Goal: Task Accomplishment & Management: Use online tool/utility

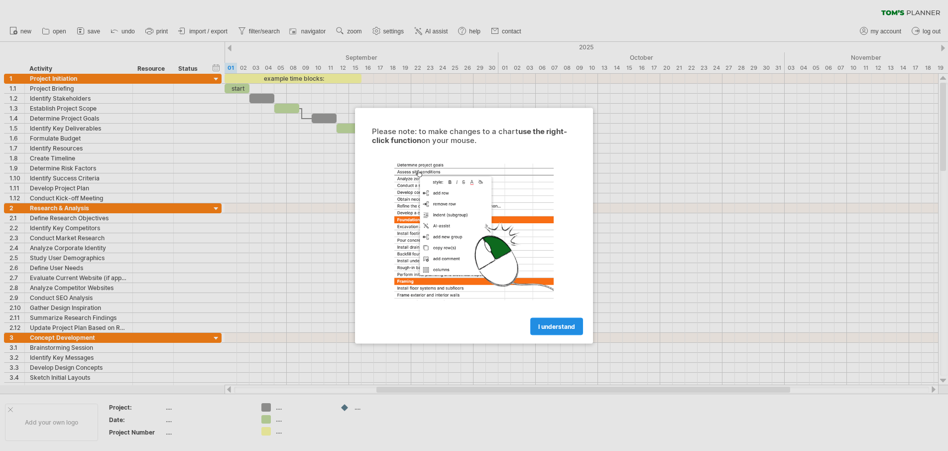
click at [564, 324] on span "I understand" at bounding box center [556, 325] width 37 height 7
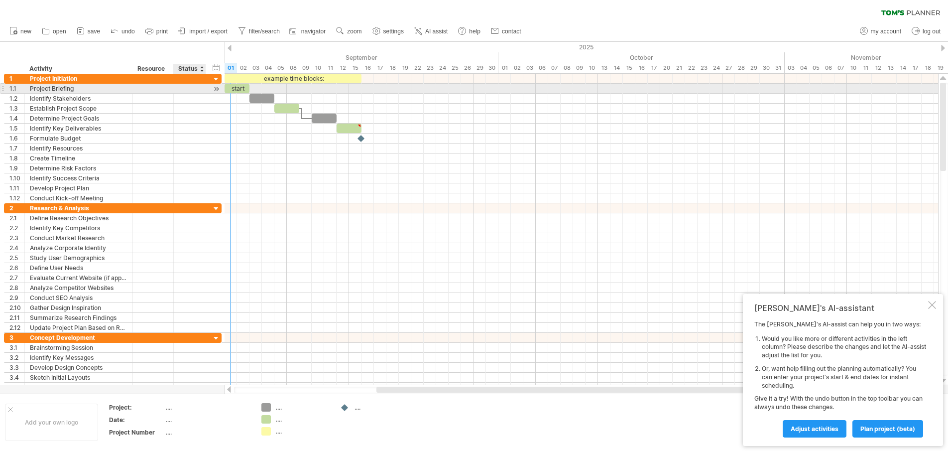
click at [216, 88] on div at bounding box center [216, 89] width 9 height 10
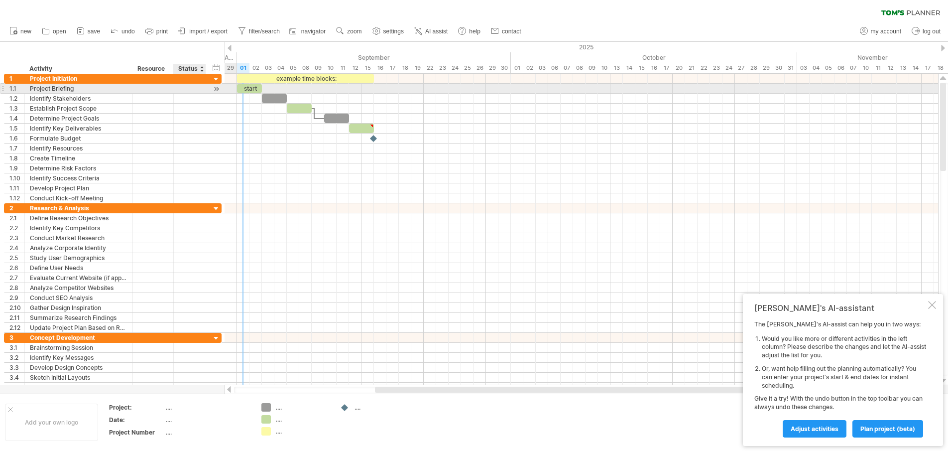
click at [216, 88] on div at bounding box center [216, 89] width 9 height 10
click at [57, 90] on div "Project Briefing" at bounding box center [79, 88] width 98 height 9
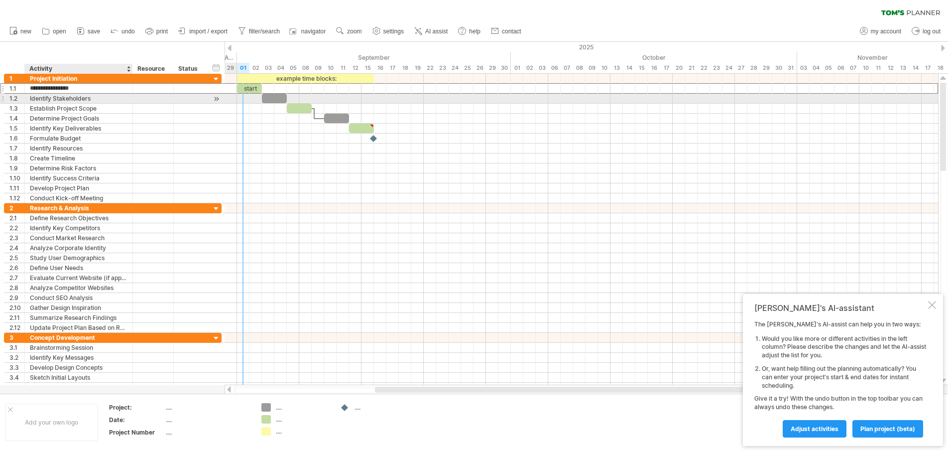
click at [121, 101] on div "Identify Stakeholders" at bounding box center [79, 98] width 98 height 9
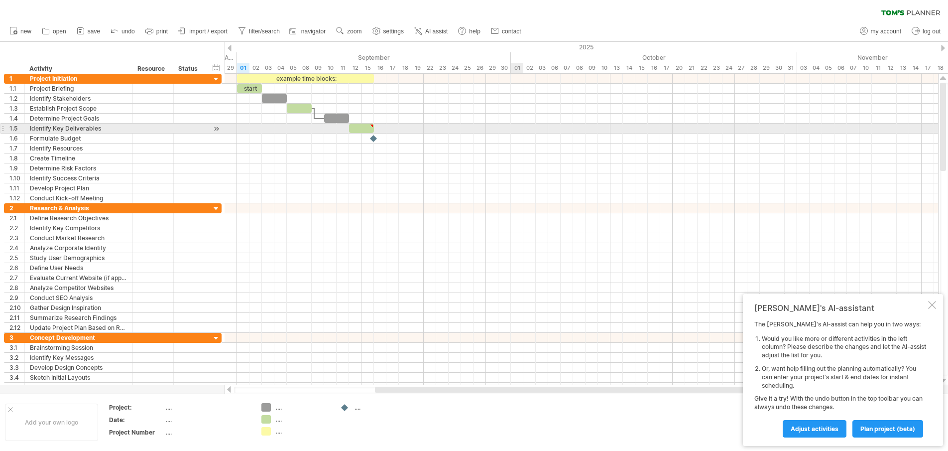
click at [512, 131] on div at bounding box center [582, 129] width 714 height 10
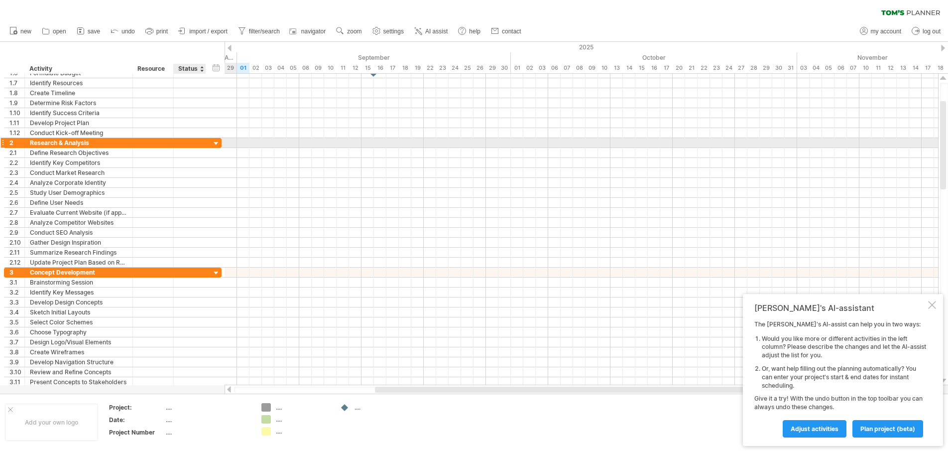
click at [215, 144] on div at bounding box center [216, 143] width 9 height 9
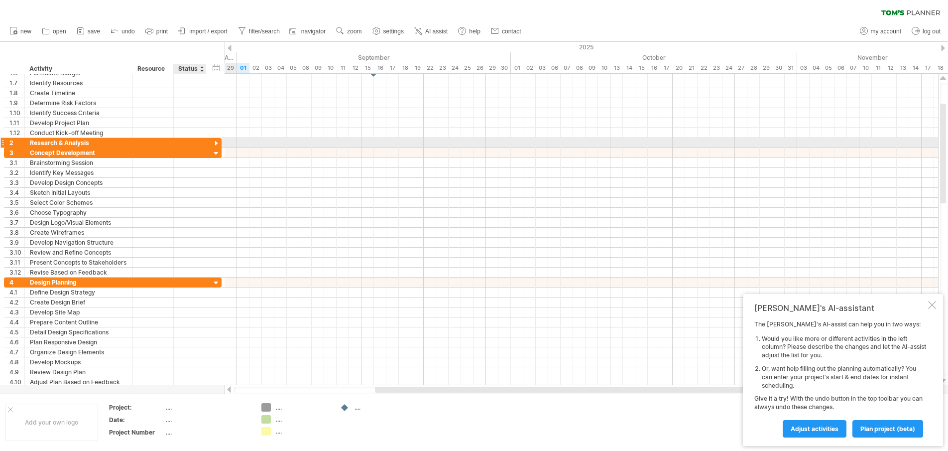
click at [215, 144] on div at bounding box center [216, 143] width 9 height 9
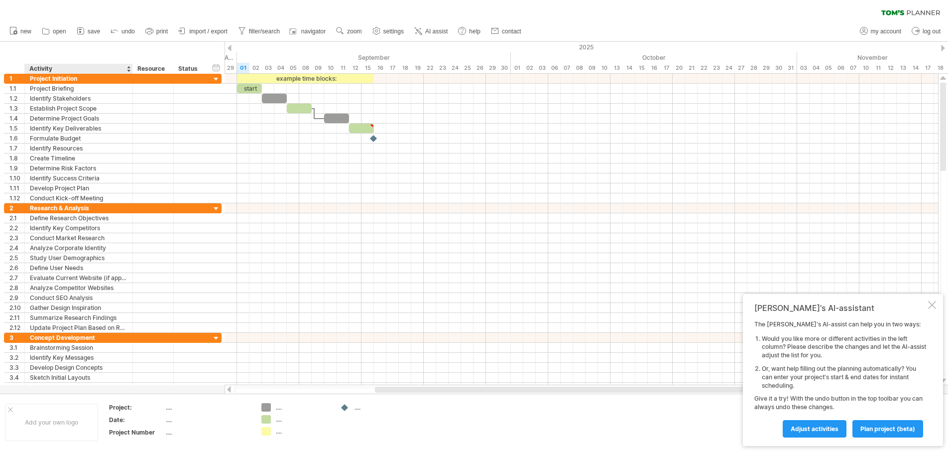
click at [70, 63] on div "hide start/end/duration show start/end/duration ******** Activity ******** Reso…" at bounding box center [112, 58] width 225 height 32
click at [67, 68] on div "Activity" at bounding box center [78, 69] width 98 height 10
click at [81, 48] on div "hide start/end/duration show start/end/duration ******** Activity ******** Reso…" at bounding box center [112, 58] width 225 height 32
click at [17, 70] on div at bounding box center [16, 69] width 15 height 10
click at [36, 69] on div "Activity" at bounding box center [78, 69] width 98 height 10
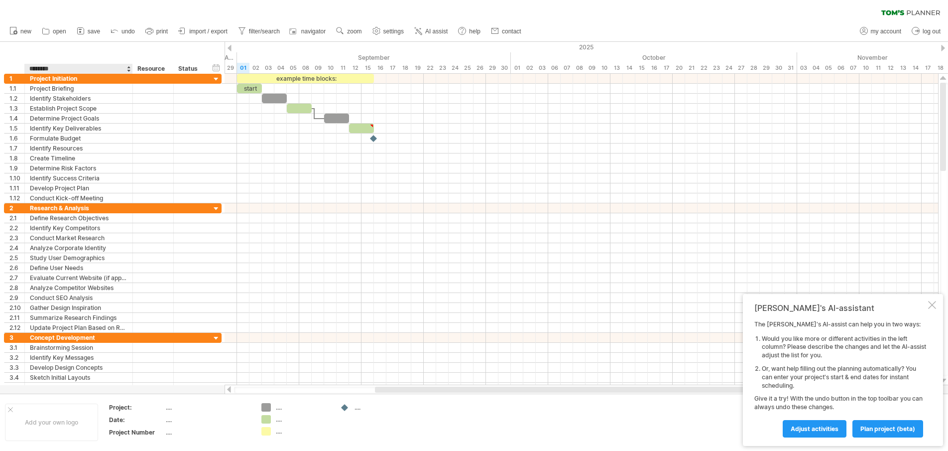
click at [21, 70] on div at bounding box center [16, 69] width 15 height 10
click at [64, 70] on div "Activity" at bounding box center [78, 69] width 98 height 10
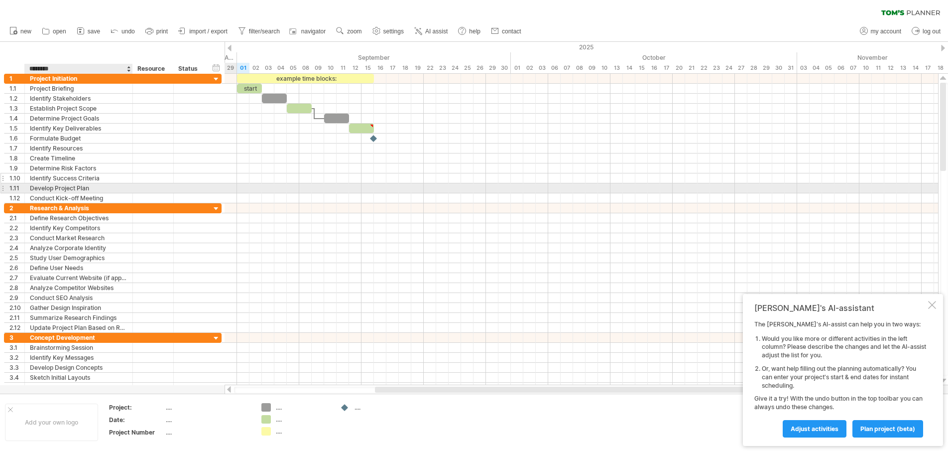
click at [113, 182] on div "Identify Success Criteria" at bounding box center [79, 177] width 98 height 9
click at [327, 190] on div at bounding box center [582, 188] width 714 height 10
click at [347, 188] on div at bounding box center [582, 188] width 714 height 10
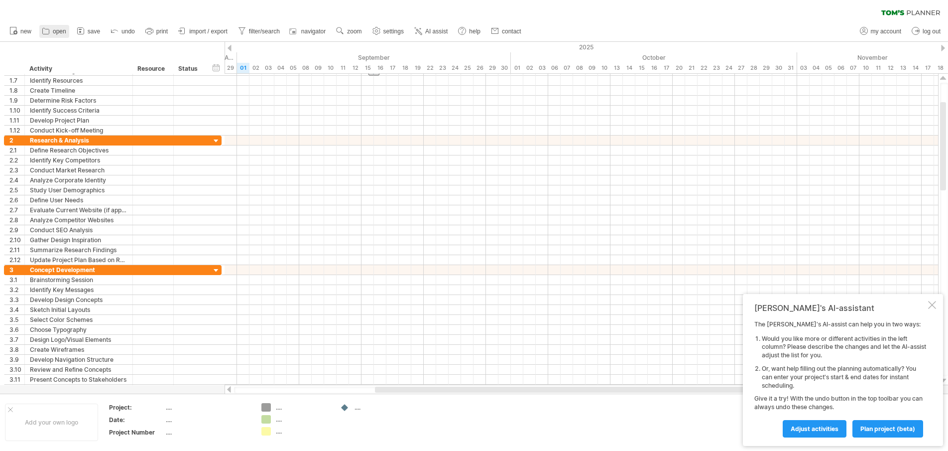
click at [52, 29] on link "open" at bounding box center [54, 31] width 30 height 13
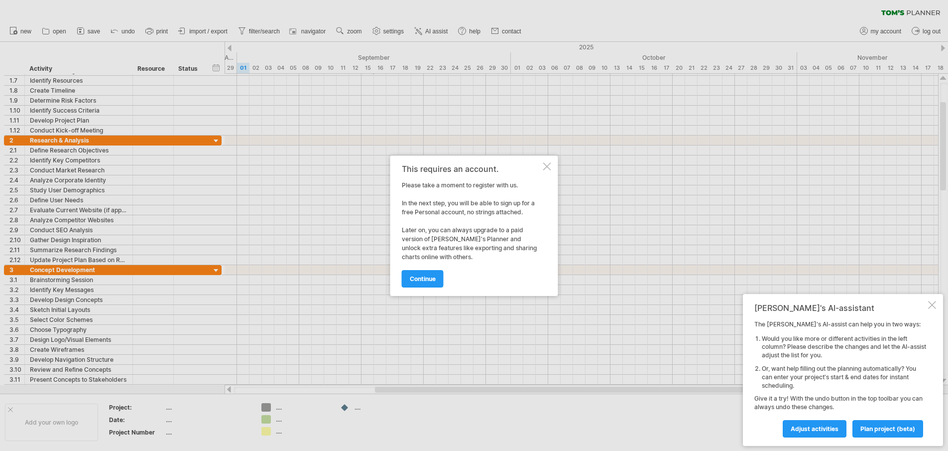
click at [548, 167] on div at bounding box center [547, 166] width 8 height 8
